Goal: Information Seeking & Learning: Learn about a topic

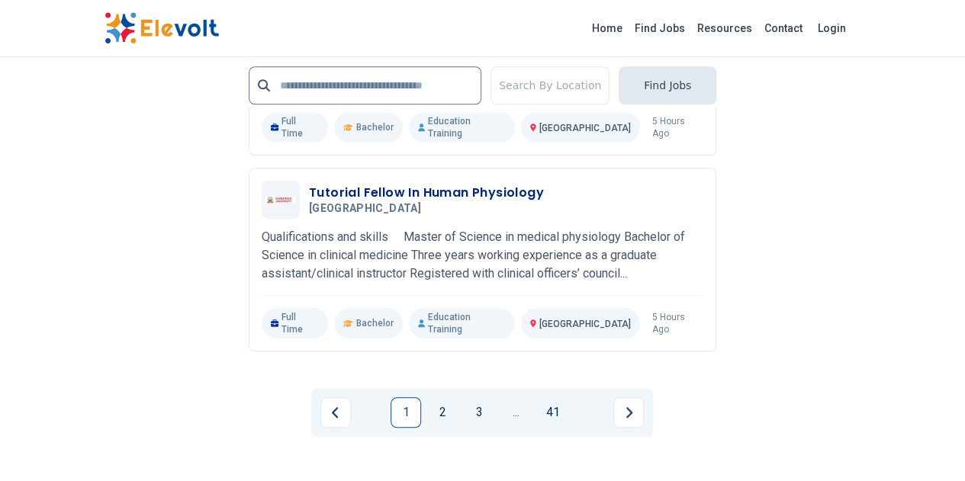
scroll to position [3531, 0]
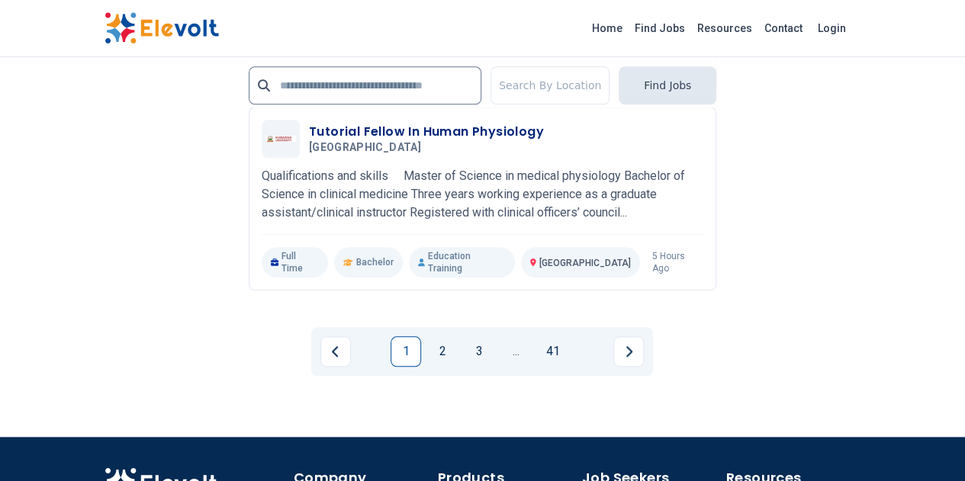
click at [398, 336] on link "1" at bounding box center [405, 351] width 31 height 31
click at [328, 336] on button "Previous page" at bounding box center [335, 351] width 31 height 31
click at [404, 336] on link "1" at bounding box center [405, 351] width 31 height 31
click at [436, 336] on link "2" at bounding box center [442, 351] width 31 height 31
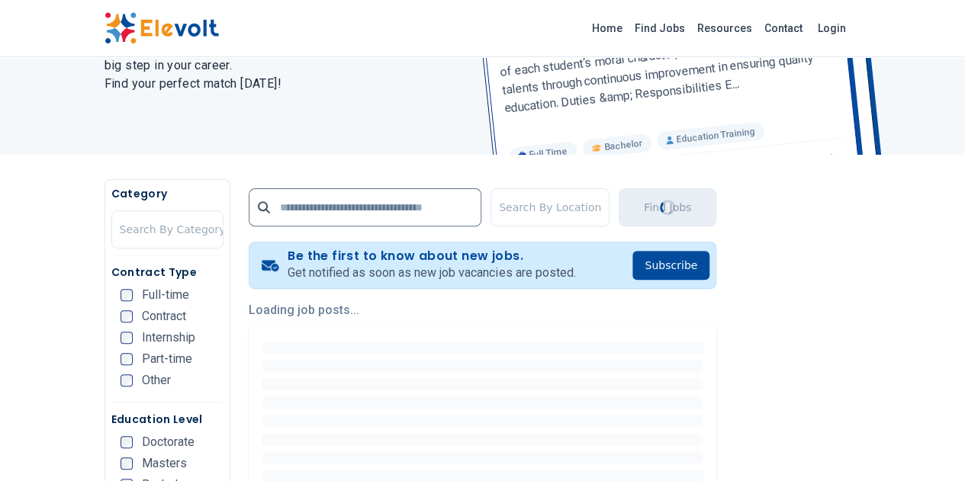
scroll to position [0, 0]
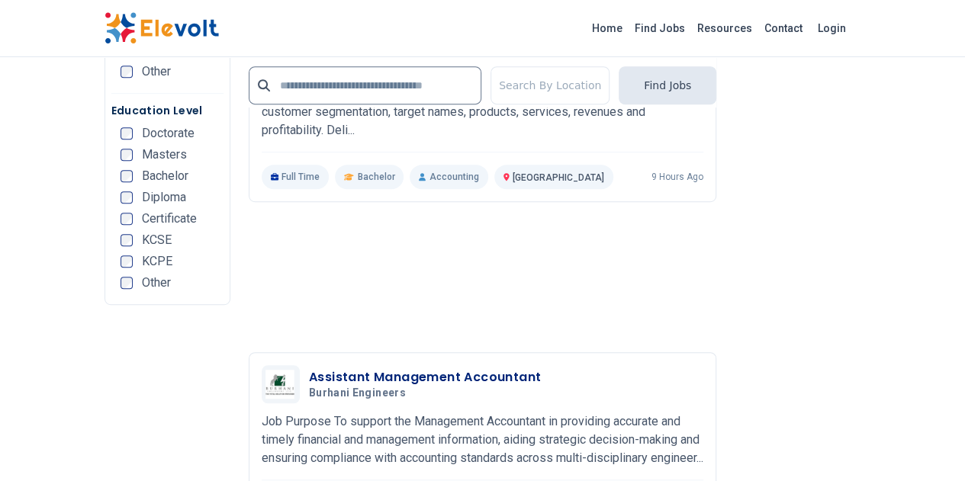
scroll to position [3203, 0]
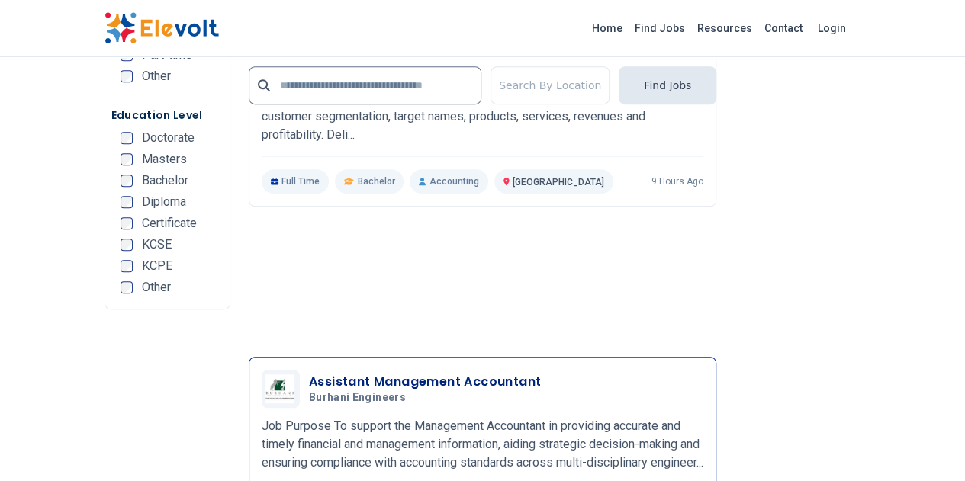
click at [265, 374] on img at bounding box center [280, 388] width 31 height 29
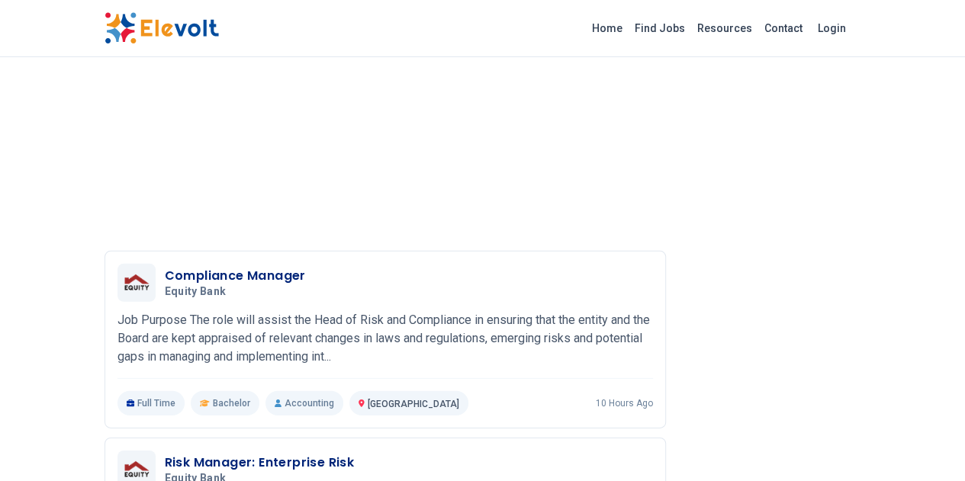
scroll to position [1987, 0]
